Goal: Information Seeking & Learning: Learn about a topic

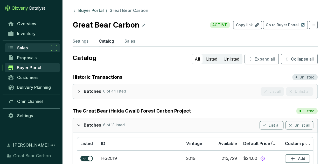
click at [35, 44] on link "Sales" at bounding box center [32, 47] width 54 height 9
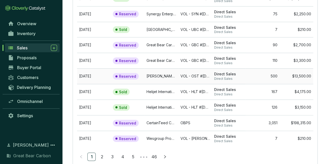
scroll to position [78, 0]
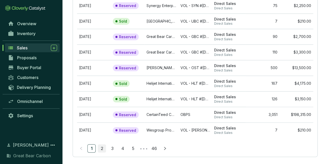
click at [98, 149] on link "2" at bounding box center [102, 148] width 8 height 8
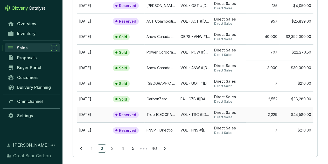
click at [176, 115] on td "Tree [GEOGRAPHIC_DATA]" at bounding box center [162, 115] width 34 height 16
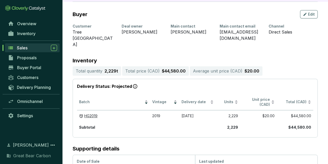
scroll to position [97, 0]
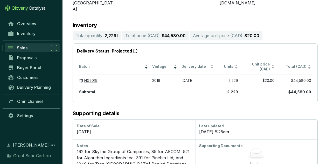
click at [24, 47] on span "Sales" at bounding box center [22, 47] width 11 height 5
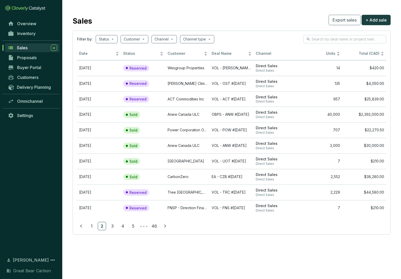
click at [124, 163] on link "4" at bounding box center [123, 226] width 8 height 8
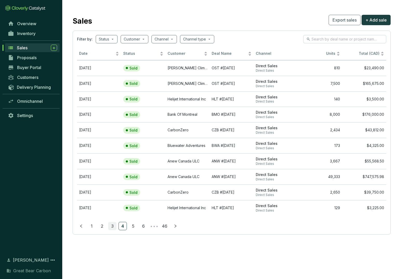
click at [114, 163] on link "3" at bounding box center [112, 226] width 8 height 8
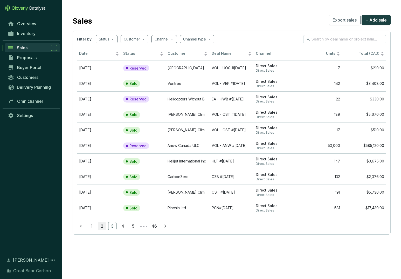
click at [99, 163] on link "2" at bounding box center [102, 226] width 8 height 8
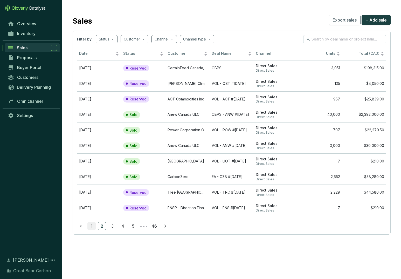
click at [93, 163] on link "1" at bounding box center [92, 226] width 8 height 8
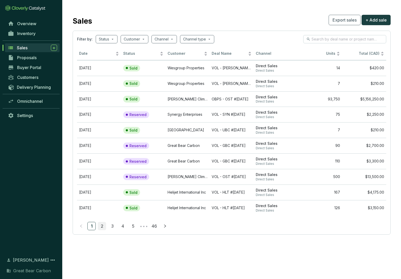
click at [103, 163] on link "2" at bounding box center [102, 226] width 8 height 8
